Goal: Transaction & Acquisition: Subscribe to service/newsletter

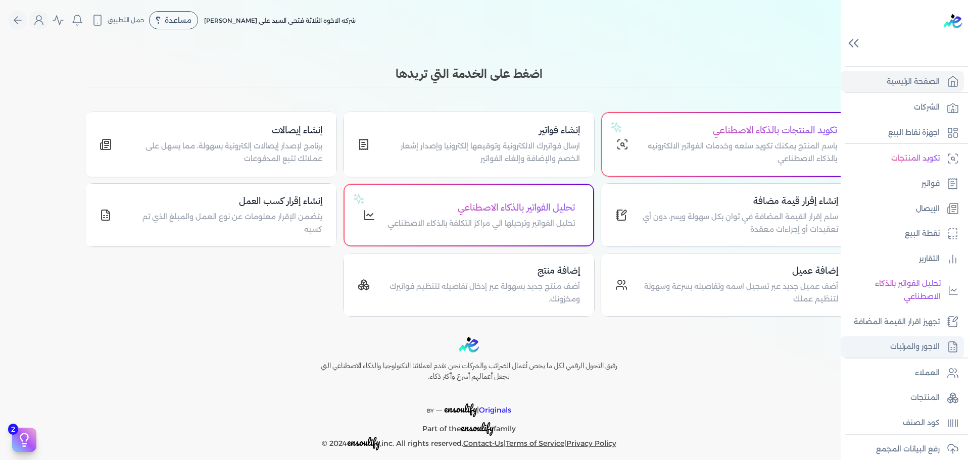
scroll to position [109, 0]
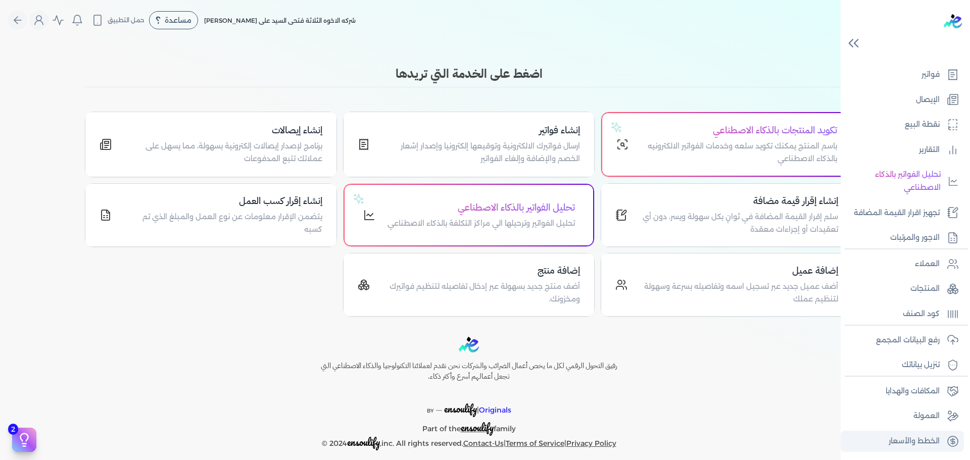
click at [914, 441] on p "الخطط والأسعار" at bounding box center [913, 441] width 51 height 13
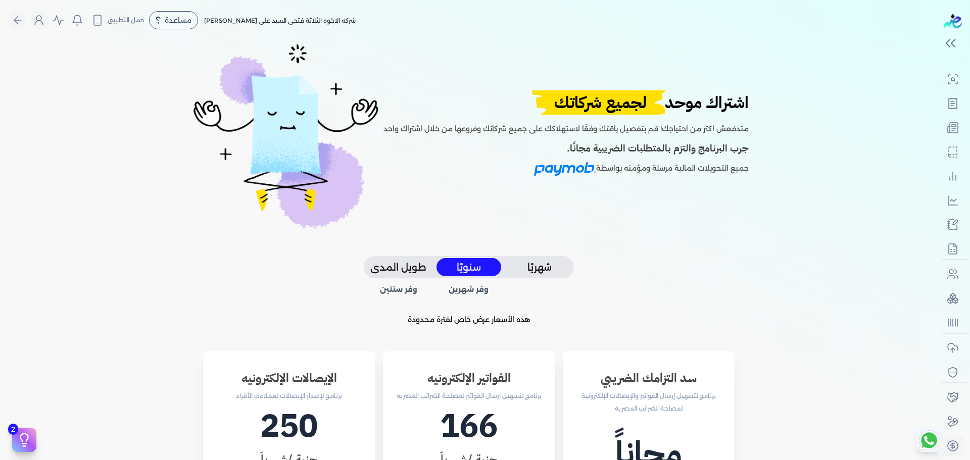
scroll to position [354, 0]
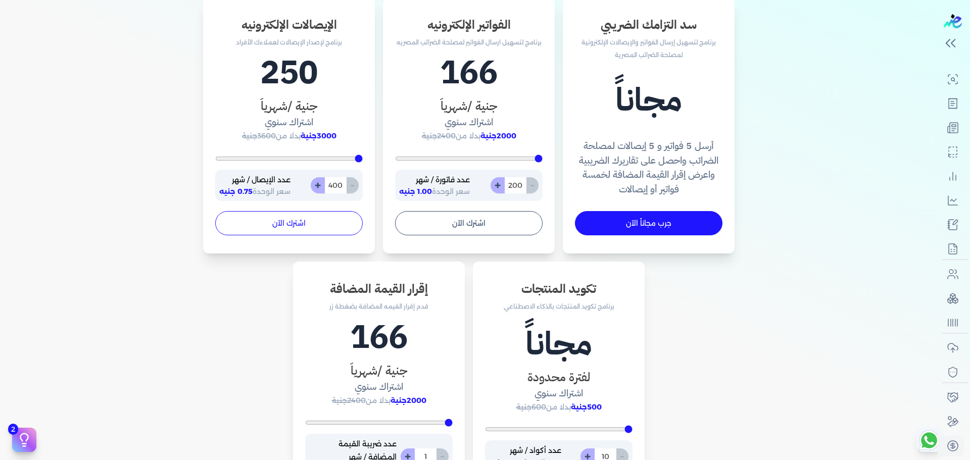
click at [299, 224] on button "اشترك الآن" at bounding box center [288, 223] width 147 height 24
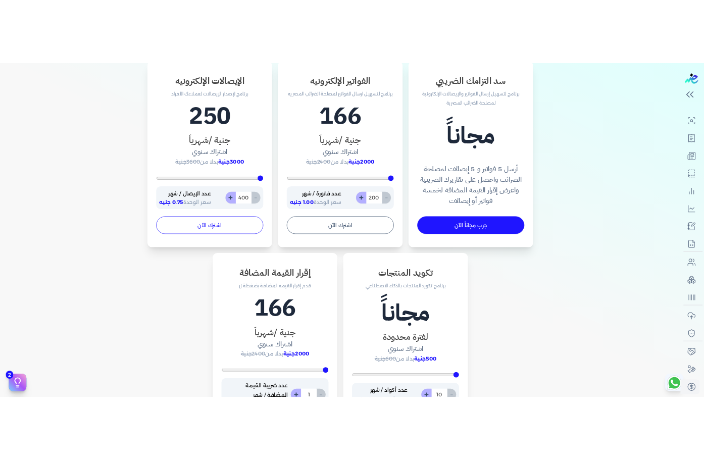
scroll to position [53, 0]
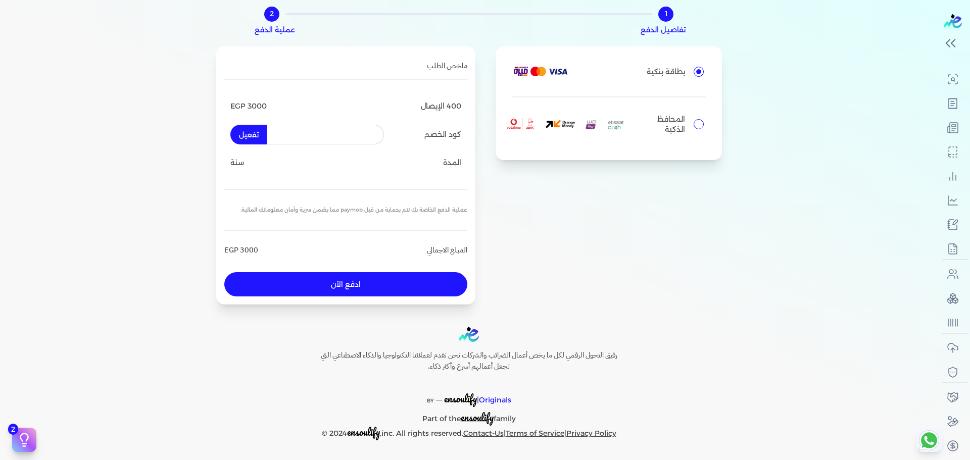
click at [346, 137] on input "text" at bounding box center [325, 134] width 117 height 19
type input "Ram10"
click at [260, 135] on button "تفعيل" at bounding box center [248, 134] width 36 height 19
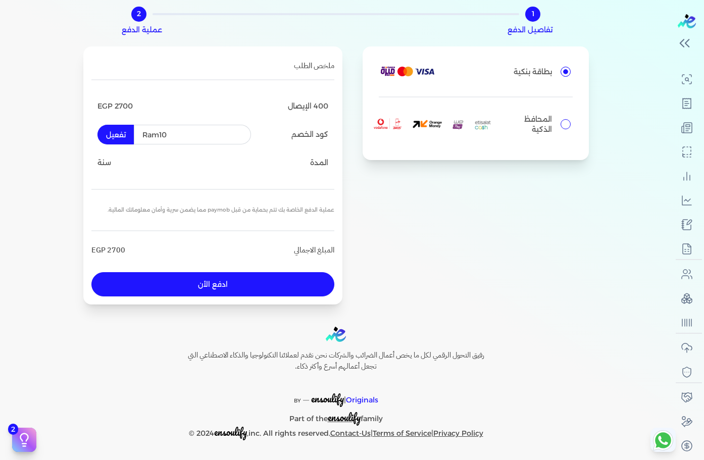
click at [127, 132] on button "تفعيل" at bounding box center [115, 134] width 36 height 19
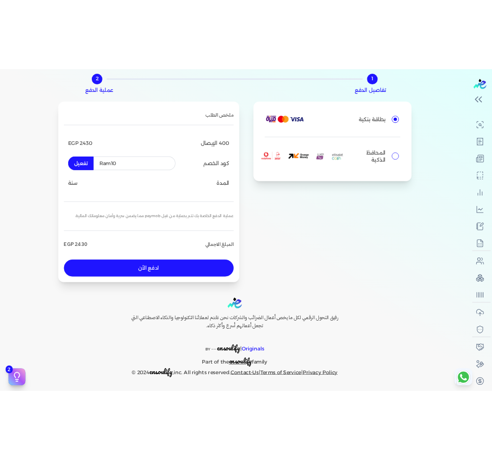
scroll to position [77, 0]
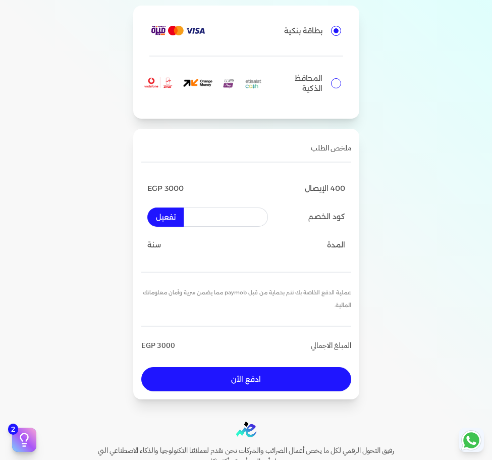
drag, startPoint x: 185, startPoint y: 220, endPoint x: 229, endPoint y: 213, distance: 44.9
click at [229, 213] on input "text" at bounding box center [226, 217] width 84 height 19
type input "Ram10"
click at [172, 214] on button "تفعيل" at bounding box center [165, 217] width 36 height 19
click at [170, 219] on button "تفعيل" at bounding box center [165, 217] width 36 height 19
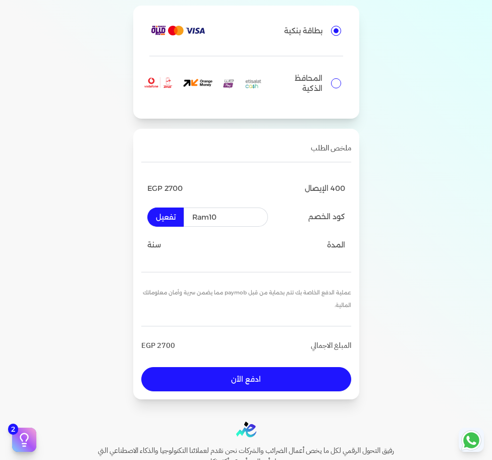
click at [170, 219] on button "تفعيل" at bounding box center [165, 217] width 36 height 19
click at [215, 380] on button "ادفع الأن" at bounding box center [246, 379] width 210 height 24
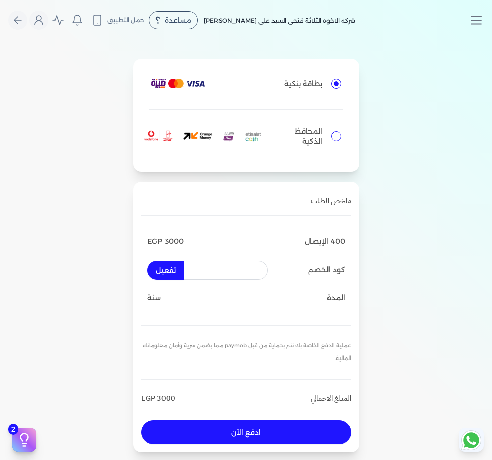
click at [232, 273] on input "text" at bounding box center [226, 270] width 84 height 19
click at [208, 273] on input "text" at bounding box center [226, 270] width 84 height 19
type input "Ram10"
click at [254, 428] on button "ادفع الأن" at bounding box center [246, 432] width 210 height 24
click at [216, 270] on input "text" at bounding box center [226, 270] width 84 height 19
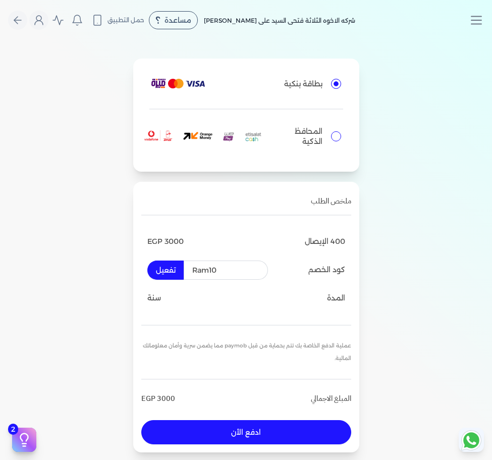
type input "Ram10"
click at [156, 272] on button "تفعيل" at bounding box center [165, 270] width 36 height 19
click at [171, 265] on button "تفعيل" at bounding box center [165, 270] width 36 height 19
click at [198, 433] on button "ادفع الأن" at bounding box center [246, 432] width 210 height 24
click at [229, 266] on input "text" at bounding box center [226, 270] width 84 height 19
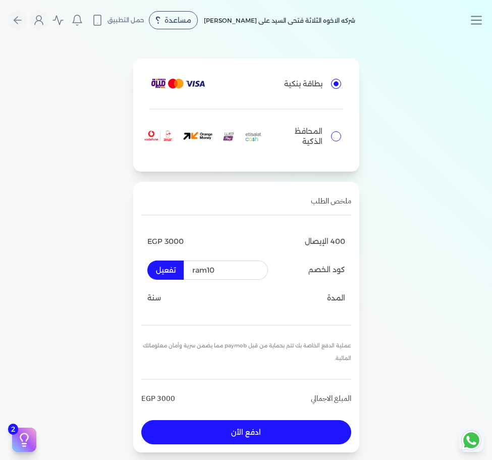
type input "ram10"
click at [176, 273] on button "تفعيل" at bounding box center [165, 270] width 36 height 19
click at [167, 268] on button "تفعيل" at bounding box center [165, 270] width 36 height 19
click at [167, 267] on button "تفعيل" at bounding box center [165, 270] width 36 height 19
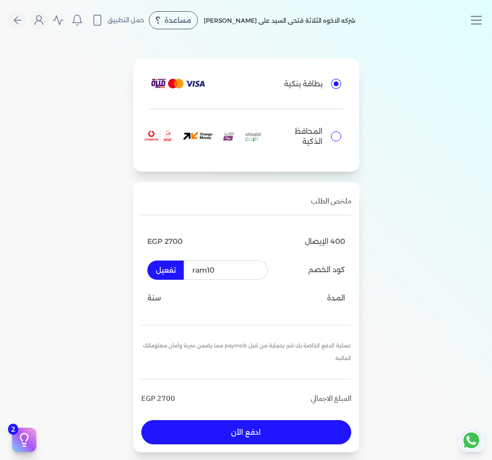
click at [226, 435] on button "ادفع الأن" at bounding box center [246, 432] width 210 height 24
click at [251, 269] on input "text" at bounding box center [226, 270] width 84 height 19
click at [169, 265] on button "تفعيل" at bounding box center [165, 270] width 36 height 19
click at [242, 271] on input "Ram100" at bounding box center [226, 270] width 84 height 19
type input "Ram10"
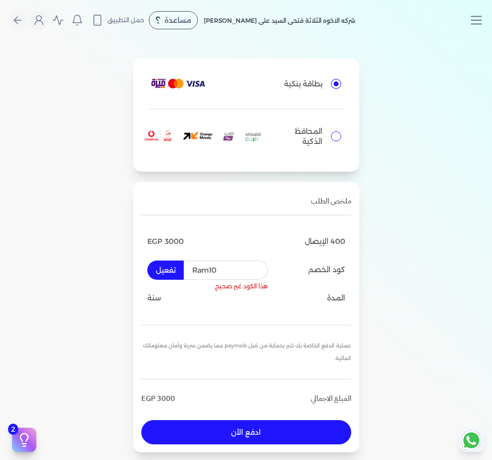
click at [170, 274] on button "تفعيل" at bounding box center [165, 270] width 36 height 19
click at [256, 438] on button "ادفع الأن" at bounding box center [246, 432] width 210 height 24
click at [343, 141] on label "المحافظ الذكية" at bounding box center [246, 136] width 194 height 38
click at [341, 141] on input "المحافظ الذكية" at bounding box center [336, 136] width 10 height 10
radio input "true"
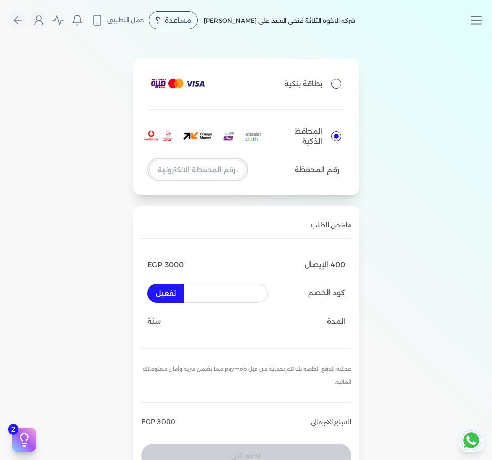
click at [204, 170] on input "tel" at bounding box center [197, 169] width 97 height 19
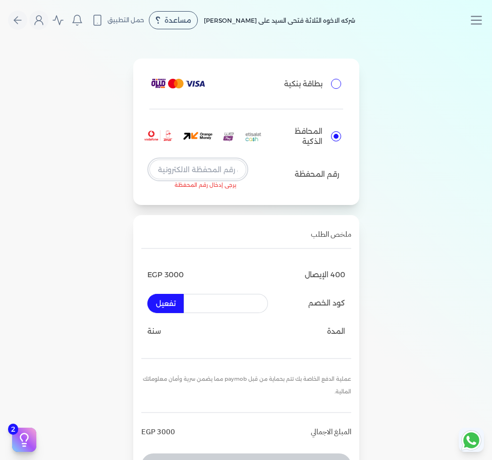
click at [217, 171] on input "tel" at bounding box center [197, 169] width 97 height 19
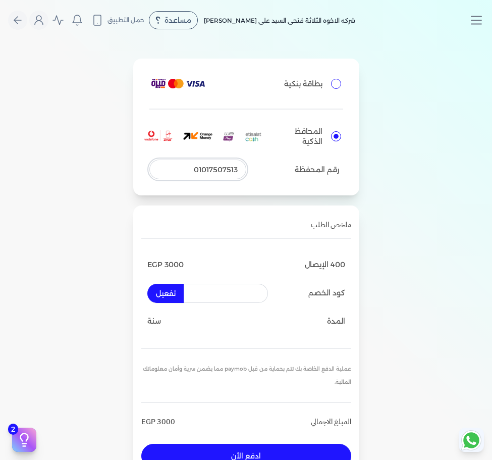
type input "01017507513"
click at [227, 288] on input "text" at bounding box center [226, 293] width 84 height 19
type input "ram10"
click at [72, 258] on div "1 تفاصيل الدفع 2 عملية الدفع بطاقة بنكية المحافظ الذكية رقم المحفظة 01017507513…" at bounding box center [246, 259] width 492 height 438
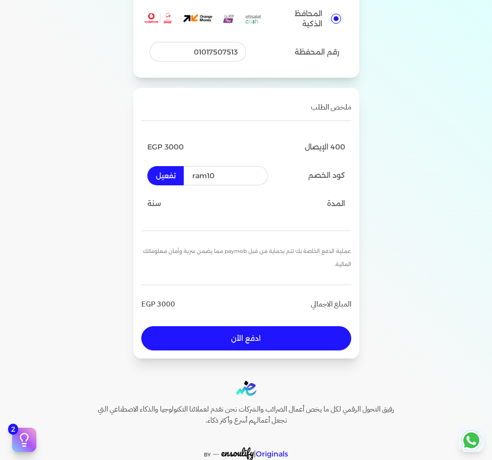
scroll to position [172, 0]
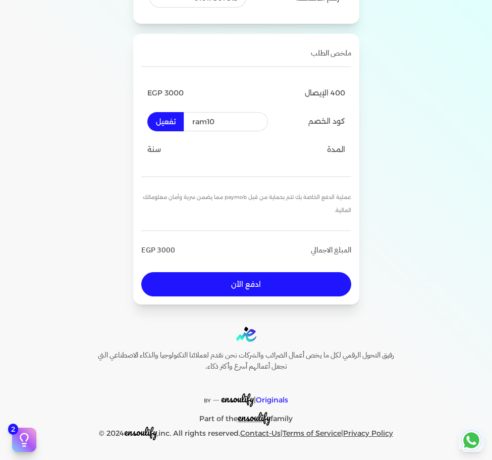
click at [224, 287] on button "ادفع الأن" at bounding box center [246, 284] width 210 height 24
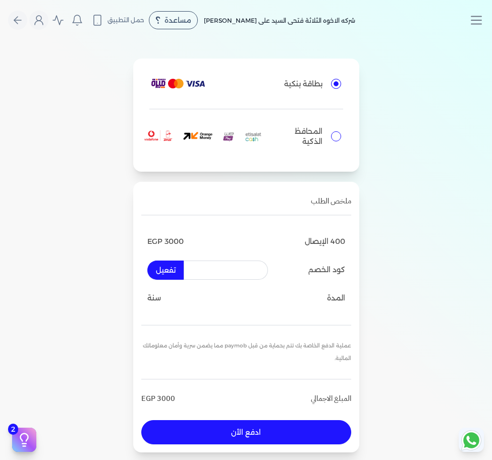
click at [191, 268] on input "text" at bounding box center [226, 270] width 84 height 19
type input "Ram10"
click at [169, 277] on button "تفعيل" at bounding box center [165, 270] width 36 height 19
drag, startPoint x: 152, startPoint y: 268, endPoint x: 187, endPoint y: 258, distance: 36.6
click at [152, 268] on button "تفعيل" at bounding box center [165, 270] width 36 height 19
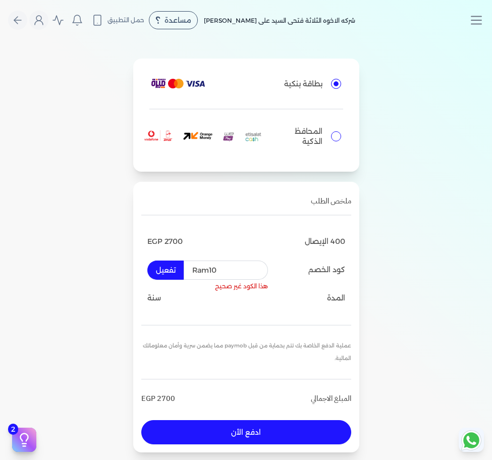
click at [252, 273] on input "Ram10" at bounding box center [226, 270] width 84 height 19
click at [269, 310] on div "المدة سنة" at bounding box center [246, 298] width 198 height 25
click at [174, 273] on button "تفعيل" at bounding box center [165, 270] width 36 height 19
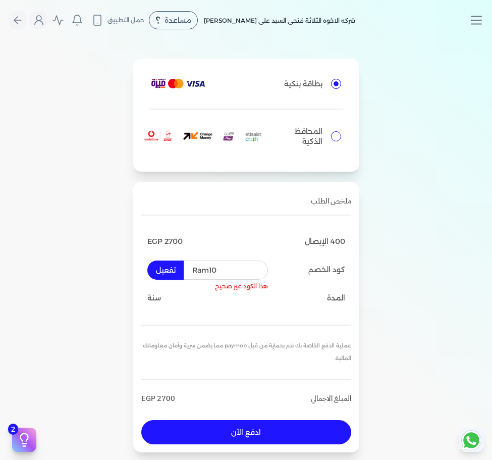
click at [174, 273] on button "تفعيل" at bounding box center [165, 270] width 36 height 19
click at [220, 267] on input "text" at bounding box center [226, 270] width 84 height 19
click at [224, 268] on input "text" at bounding box center [226, 270] width 84 height 19
type input "ram10"
click at [273, 429] on button "ادفع الأن" at bounding box center [246, 432] width 210 height 24
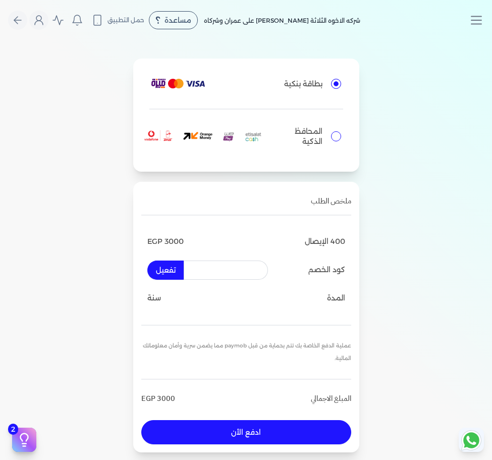
click at [224, 273] on input "text" at bounding box center [226, 270] width 84 height 19
click at [152, 271] on button "تفعيل" at bounding box center [165, 270] width 36 height 19
click at [237, 272] on input "ram10" at bounding box center [226, 270] width 84 height 19
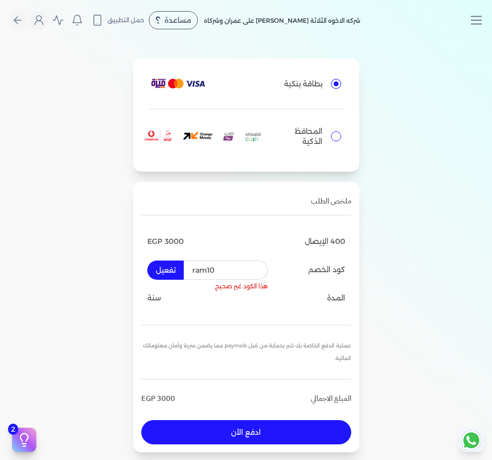
click at [174, 272] on button "تفعيل" at bounding box center [165, 270] width 36 height 19
click at [157, 274] on button "تفعيل" at bounding box center [165, 270] width 36 height 19
click at [173, 274] on button "تفعيل" at bounding box center [165, 270] width 36 height 19
click at [175, 269] on button "تفعيل" at bounding box center [165, 270] width 36 height 19
click at [171, 272] on button "تفعيل" at bounding box center [165, 270] width 36 height 19
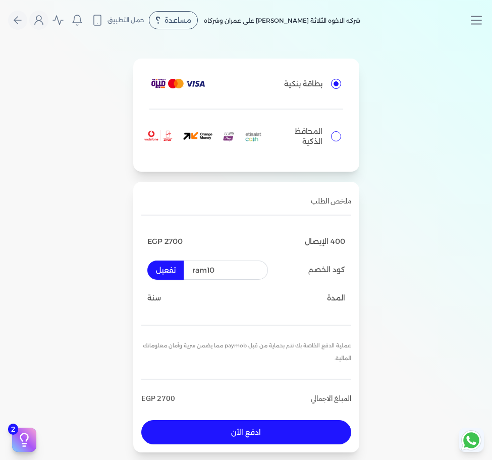
click at [232, 270] on input "ram10" at bounding box center [226, 270] width 84 height 19
type input "ran"
click at [213, 271] on input "text" at bounding box center [226, 270] width 84 height 19
paste input "Status"
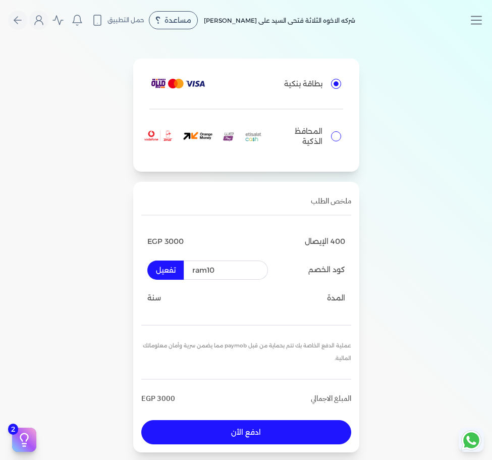
type input "ram10"
click at [213, 440] on button "ادفع الأن" at bounding box center [246, 432] width 210 height 24
radio input "true"
radio input "false"
click at [228, 276] on input "text" at bounding box center [226, 270] width 84 height 19
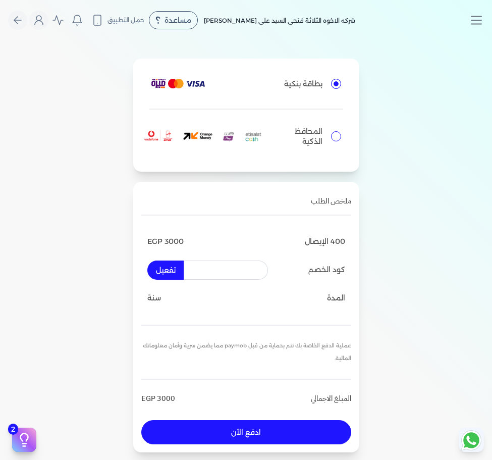
click at [228, 276] on input "text" at bounding box center [226, 270] width 84 height 19
paste input "ram10"
type input "ram10"
click at [170, 270] on button "تفعيل" at bounding box center [165, 270] width 36 height 19
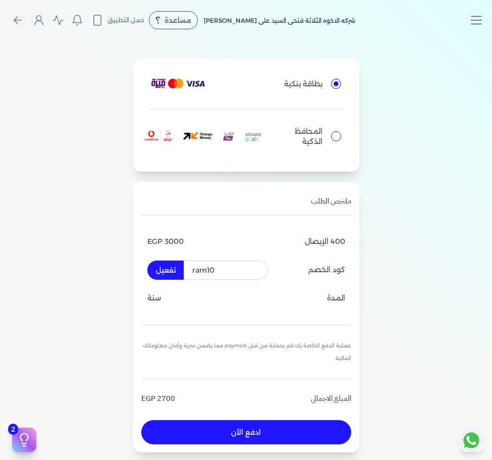
click at [170, 270] on button "تفعيل" at bounding box center [165, 270] width 36 height 19
click at [237, 430] on button "ادفع الأن" at bounding box center [246, 432] width 210 height 24
click at [217, 270] on input "text" at bounding box center [226, 270] width 84 height 19
click at [173, 270] on button "تفعيل" at bounding box center [165, 270] width 36 height 19
click at [210, 270] on input "text" at bounding box center [226, 270] width 84 height 19
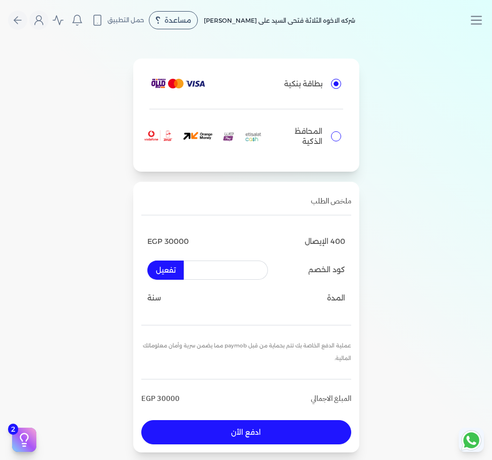
click at [166, 273] on button "تفعيل" at bounding box center [165, 270] width 36 height 19
click at [236, 268] on input "text" at bounding box center [226, 270] width 84 height 19
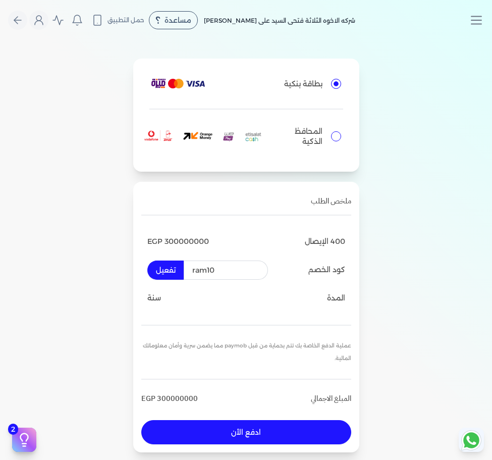
type input "ram10"
click at [174, 272] on button "تفعيل" at bounding box center [165, 270] width 36 height 19
click at [174, 265] on button "تفعيل" at bounding box center [165, 270] width 36 height 19
click at [217, 269] on input "ram10" at bounding box center [226, 270] width 84 height 19
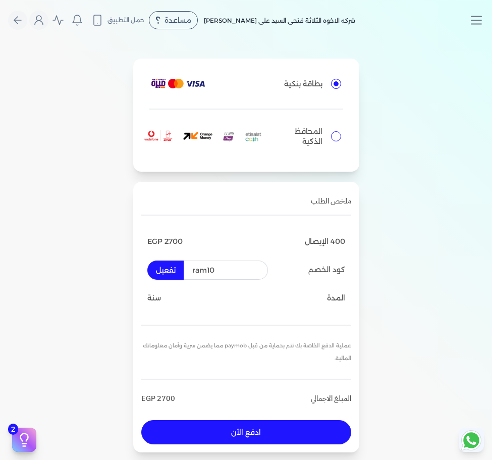
click at [217, 269] on input "ram10" at bounding box center [226, 270] width 84 height 19
click at [163, 268] on button "تفعيل" at bounding box center [165, 270] width 36 height 19
radio input "true"
radio input "false"
click at [179, 266] on button "تفعيل" at bounding box center [165, 270] width 36 height 19
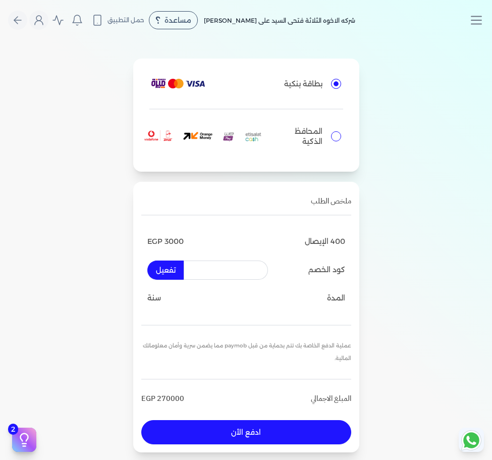
click at [179, 266] on button "تفعيل" at bounding box center [165, 270] width 36 height 19
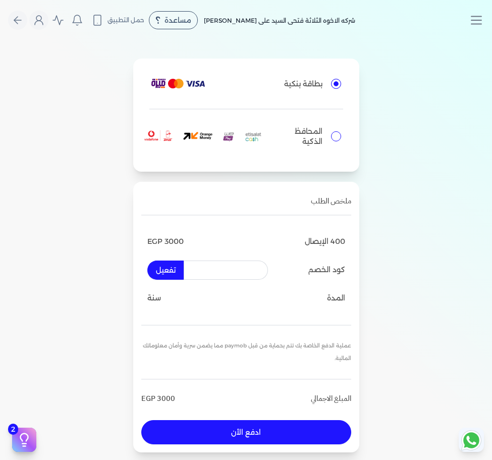
click at [162, 275] on button "تفعيل" at bounding box center [165, 270] width 36 height 19
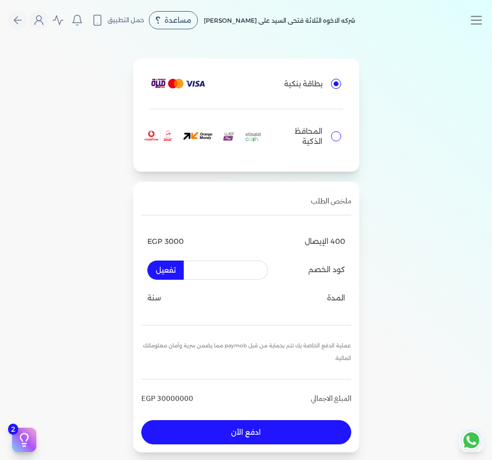
click at [162, 275] on button "تفعيل" at bounding box center [165, 270] width 36 height 19
radio input "true"
radio input "false"
radio input "true"
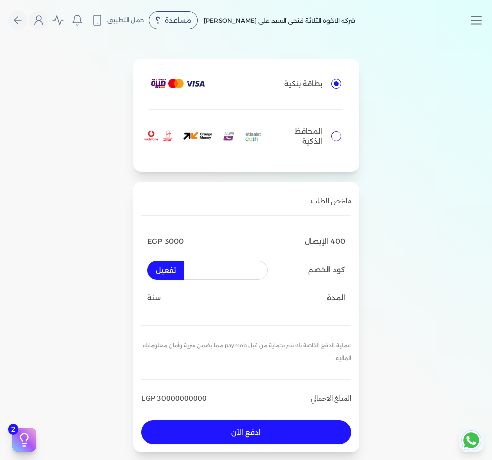
radio input "false"
click at [178, 268] on button "تفعيل" at bounding box center [165, 270] width 36 height 19
radio input "true"
radio input "false"
click at [170, 265] on button "تفعيل" at bounding box center [165, 270] width 36 height 19
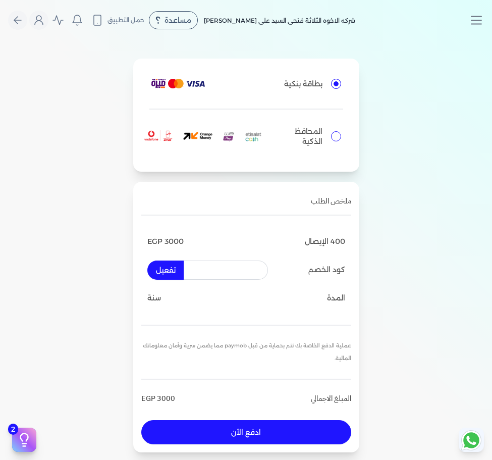
click at [205, 276] on input "text" at bounding box center [226, 270] width 84 height 19
type input "1"
click at [162, 267] on button "تفعيل" at bounding box center [165, 270] width 36 height 19
click at [172, 272] on button "تفعيل" at bounding box center [165, 270] width 36 height 19
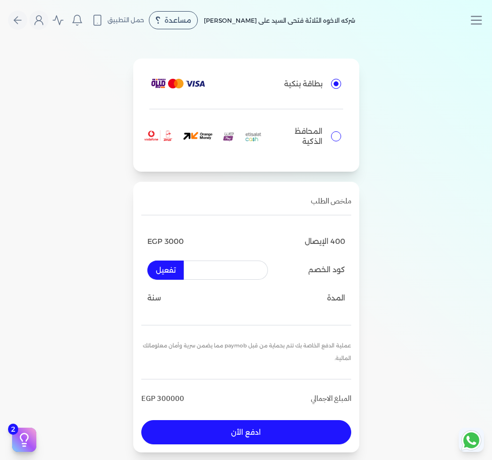
click at [172, 272] on button "تفعيل" at bounding box center [165, 270] width 36 height 19
click at [169, 269] on button "تفعيل" at bounding box center [165, 270] width 36 height 19
click at [172, 273] on button "تفعيل" at bounding box center [165, 270] width 36 height 19
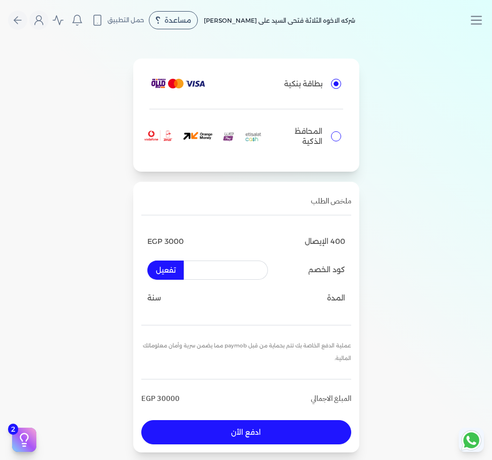
click at [172, 273] on button "تفعيل" at bounding box center [165, 270] width 36 height 19
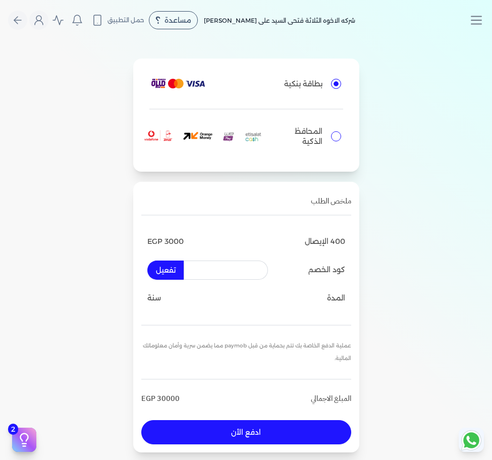
click at [172, 273] on button "تفعيل" at bounding box center [165, 270] width 36 height 19
click at [172, 272] on button "تفعيل" at bounding box center [165, 270] width 36 height 19
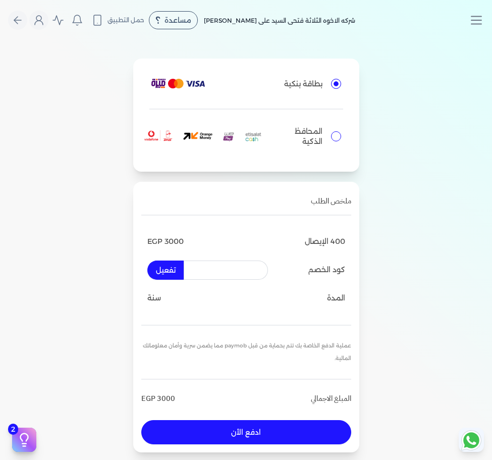
click at [172, 272] on button "تفعيل" at bounding box center [165, 270] width 36 height 19
click at [171, 274] on button "تفعيل" at bounding box center [165, 270] width 36 height 19
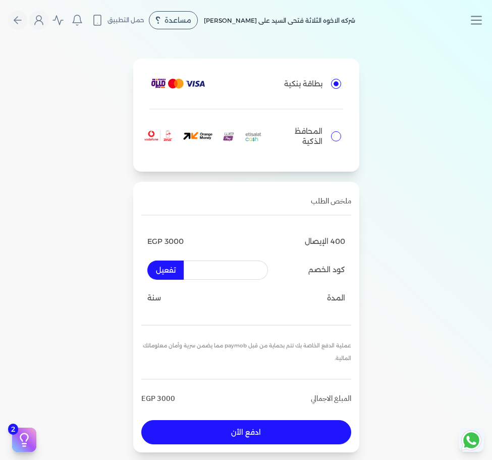
click at [171, 274] on button "تفعيل" at bounding box center [165, 270] width 36 height 19
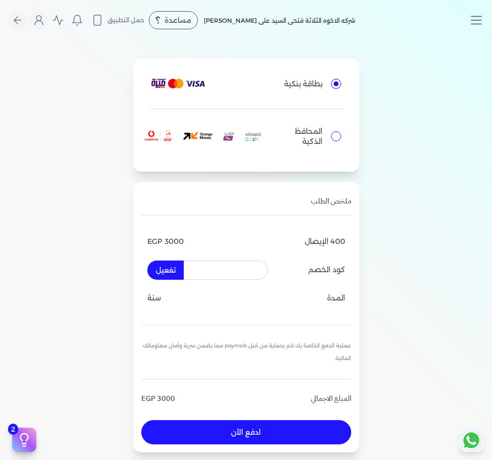
click at [217, 273] on input "text" at bounding box center [226, 270] width 84 height 19
click at [166, 268] on button "تفعيل" at bounding box center [165, 270] width 36 height 19
click at [240, 273] on input "ram100" at bounding box center [226, 270] width 84 height 19
type input "ram10"
click at [176, 276] on button "تفعيل" at bounding box center [165, 270] width 36 height 19
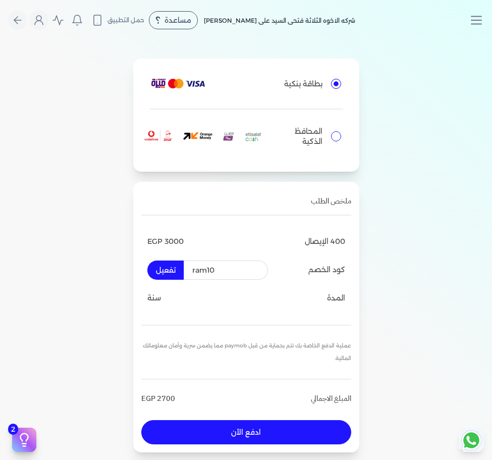
click at [235, 429] on button "ادفع الأن" at bounding box center [246, 432] width 210 height 24
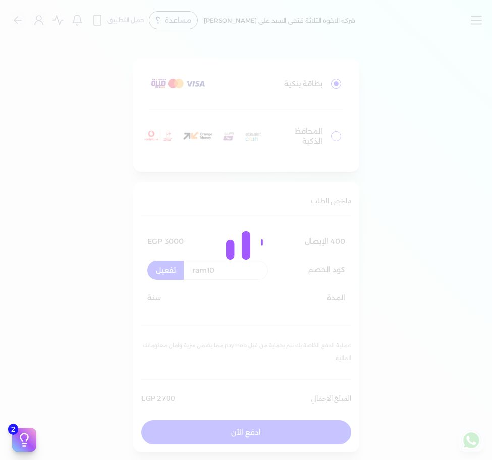
drag, startPoint x: 235, startPoint y: 429, endPoint x: 107, endPoint y: 367, distance: 142.5
click at [107, 367] on div at bounding box center [246, 230] width 492 height 460
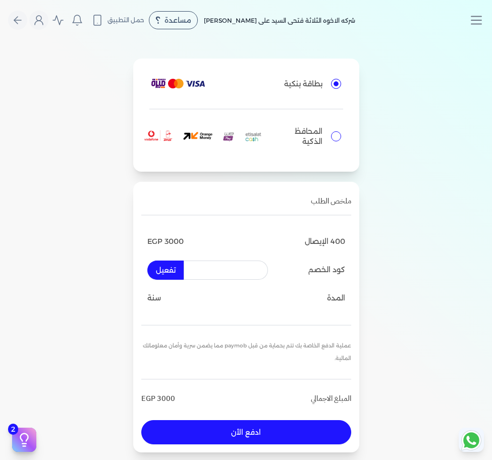
click at [241, 264] on input "text" at bounding box center [226, 270] width 84 height 19
paste input "EIDB24"
type input "EIDB24"
click at [176, 267] on button "تفعيل" at bounding box center [165, 270] width 36 height 19
click at [172, 274] on button "تفعيل" at bounding box center [165, 270] width 36 height 19
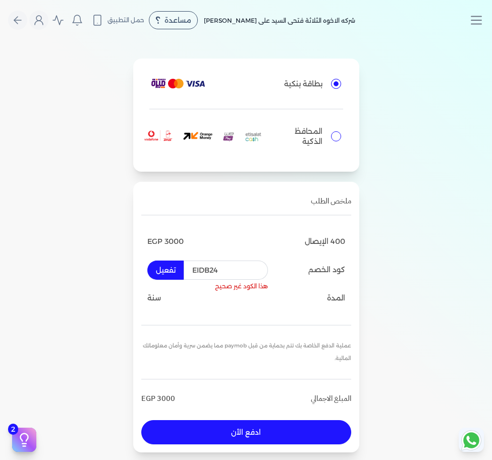
click at [171, 274] on button "تفعيل" at bounding box center [165, 270] width 36 height 19
click at [171, 272] on button "تفعيل" at bounding box center [165, 270] width 36 height 19
click at [176, 271] on button "تفعيل" at bounding box center [165, 270] width 36 height 19
click at [241, 430] on button "ادفع الأن" at bounding box center [246, 432] width 210 height 24
